Goal: Transaction & Acquisition: Obtain resource

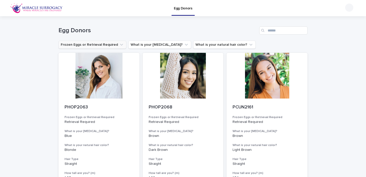
click at [107, 44] on button "Frozen Eggs or Retrieval Required" at bounding box center [92, 45] width 68 height 8
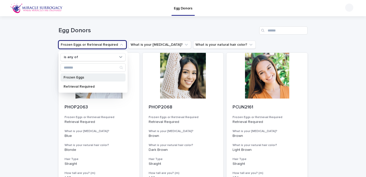
click at [76, 77] on p "Frozen Eggs" at bounding box center [91, 78] width 54 height 4
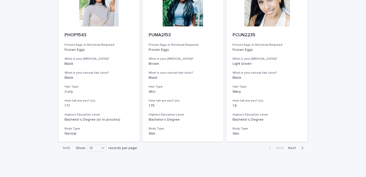
scroll to position [575, 0]
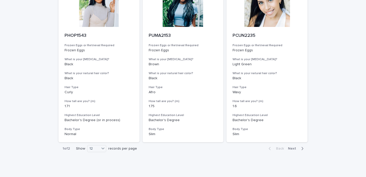
click at [293, 147] on span "Next" at bounding box center [293, 149] width 11 height 4
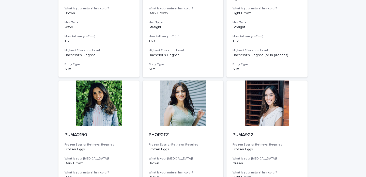
scroll to position [151, 0]
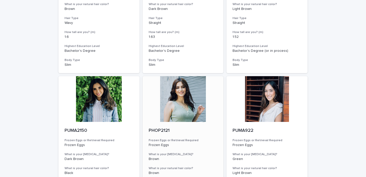
click at [169, 99] on div at bounding box center [183, 99] width 81 height 46
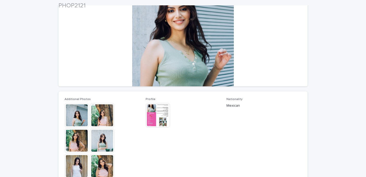
scroll to position [64, 0]
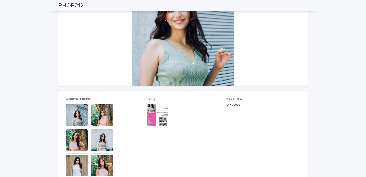
click at [81, 115] on img at bounding box center [77, 115] width 24 height 24
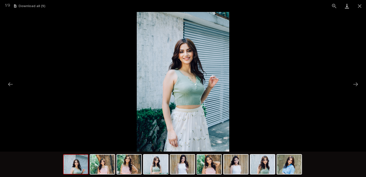
click at [347, 7] on link "Download" at bounding box center [346, 6] width 13 height 12
click at [356, 83] on button "Next slide" at bounding box center [355, 84] width 11 height 10
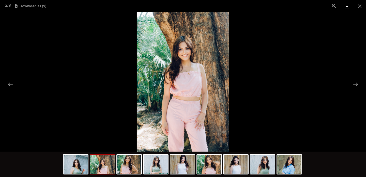
click at [348, 5] on link "Download" at bounding box center [346, 6] width 13 height 12
click at [357, 84] on button "Next slide" at bounding box center [355, 84] width 11 height 10
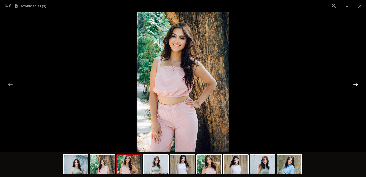
click at [357, 84] on button "Next slide" at bounding box center [355, 84] width 11 height 10
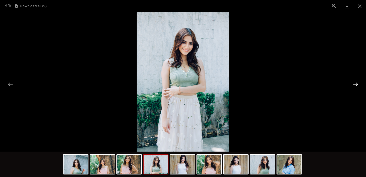
click at [356, 83] on button "Next slide" at bounding box center [355, 84] width 11 height 10
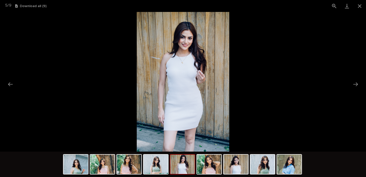
click at [30, 6] on button "Download all ( 9 )" at bounding box center [30, 6] width 31 height 4
click at [360, 5] on button "Close gallery" at bounding box center [359, 6] width 13 height 12
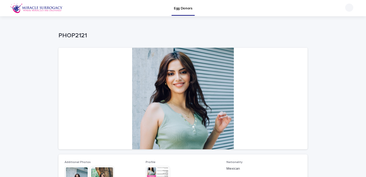
scroll to position [0, 0]
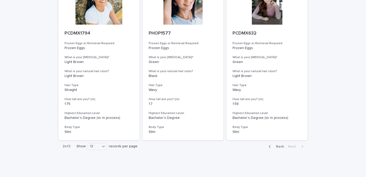
scroll to position [412, 0]
click at [274, 145] on span "Back" at bounding box center [278, 147] width 11 height 4
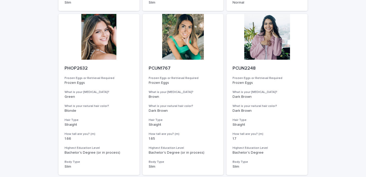
scroll to position [213, 0]
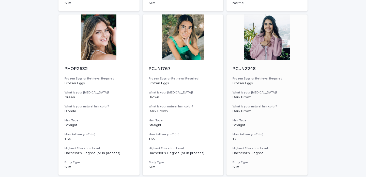
click at [264, 22] on div at bounding box center [266, 37] width 81 height 46
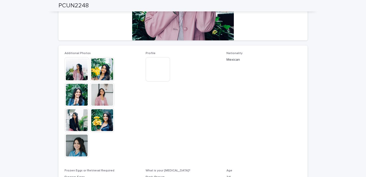
scroll to position [107, 0]
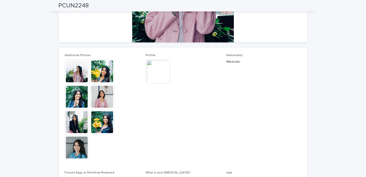
click at [89, 67] on div at bounding box center [77, 71] width 25 height 24
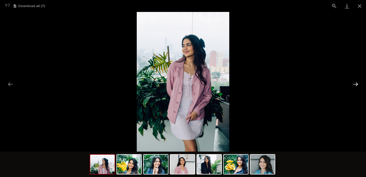
click at [353, 82] on button "Next slide" at bounding box center [355, 84] width 11 height 10
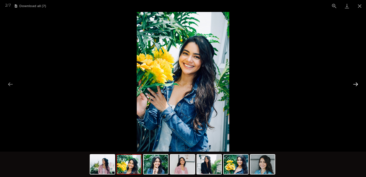
click at [353, 82] on button "Next slide" at bounding box center [355, 84] width 11 height 10
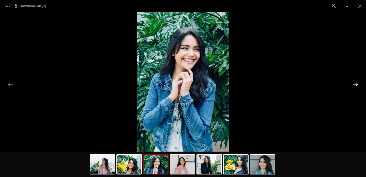
click at [353, 82] on button "Next slide" at bounding box center [355, 84] width 11 height 10
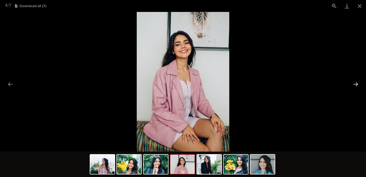
click at [353, 82] on button "Next slide" at bounding box center [355, 84] width 11 height 10
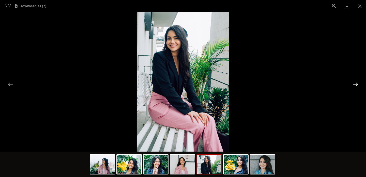
click at [353, 82] on button "Next slide" at bounding box center [355, 84] width 11 height 10
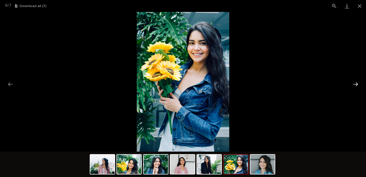
click at [353, 82] on button "Next slide" at bounding box center [355, 84] width 11 height 10
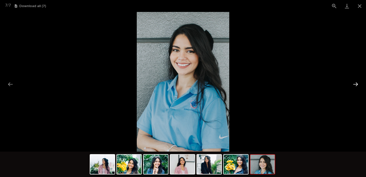
click at [353, 82] on button "Next slide" at bounding box center [355, 84] width 11 height 10
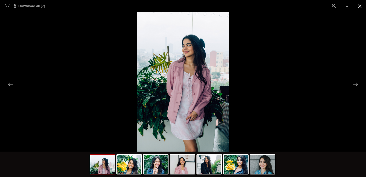
click at [358, 6] on button "Close gallery" at bounding box center [359, 6] width 13 height 12
